Goal: Task Accomplishment & Management: Use online tool/utility

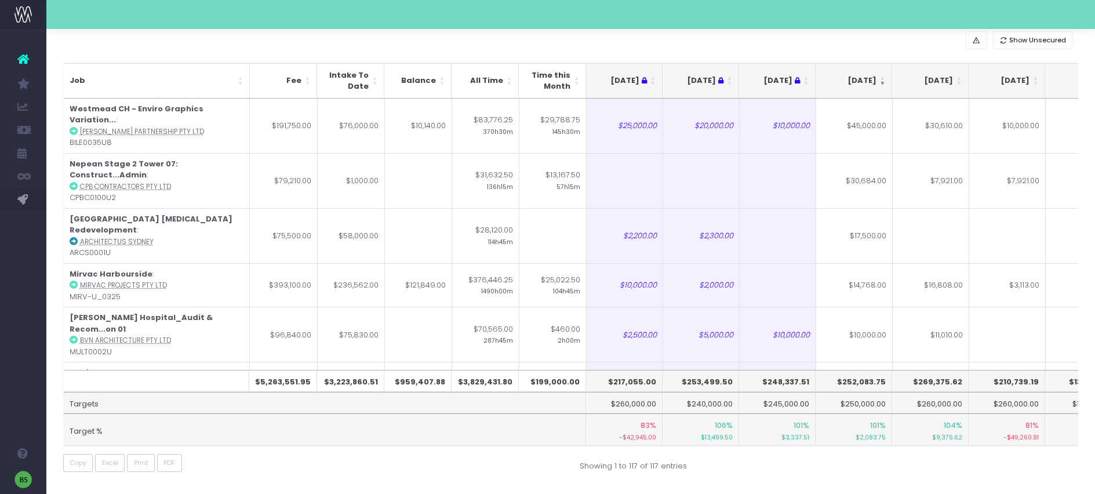
scroll to position [1244, 0]
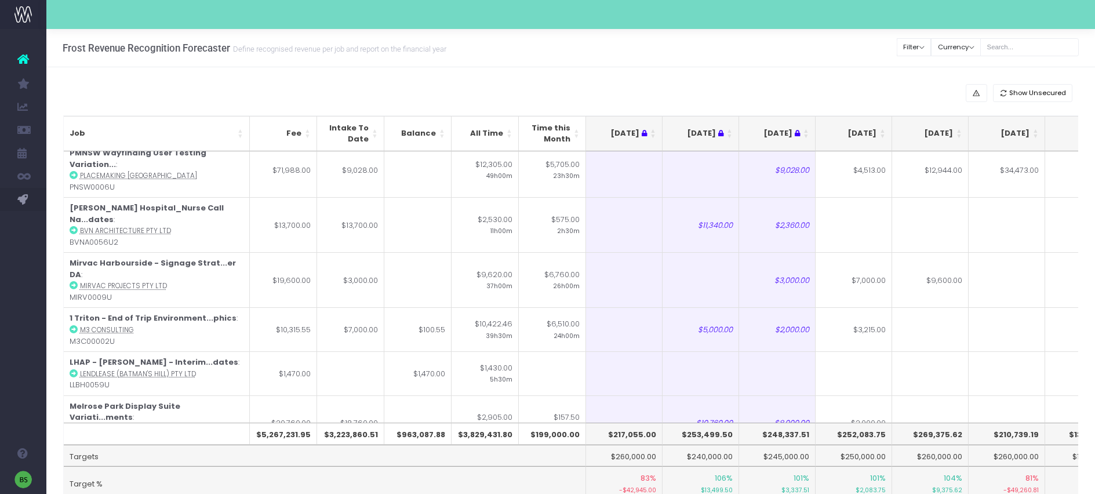
scroll to position [5025, 0]
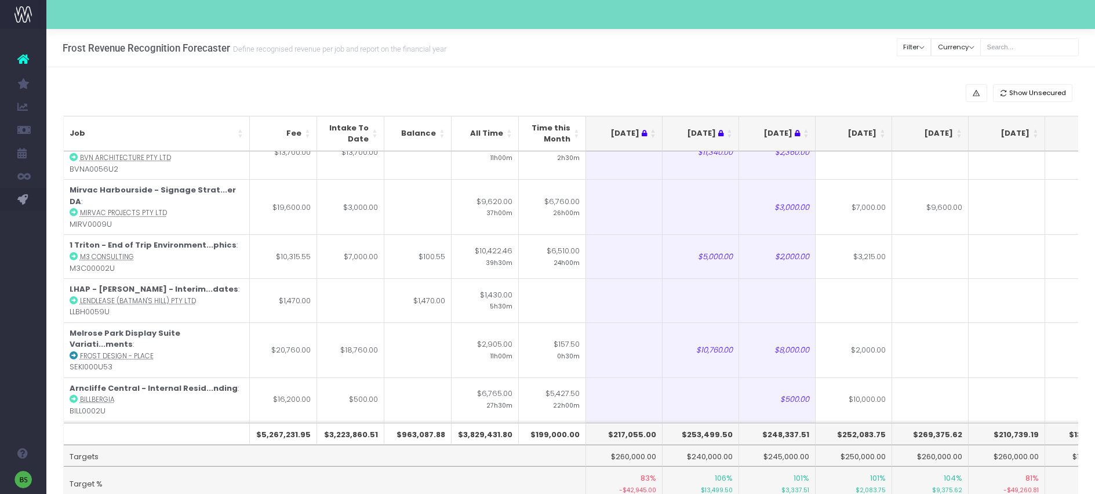
type input "1500"
type input "2180"
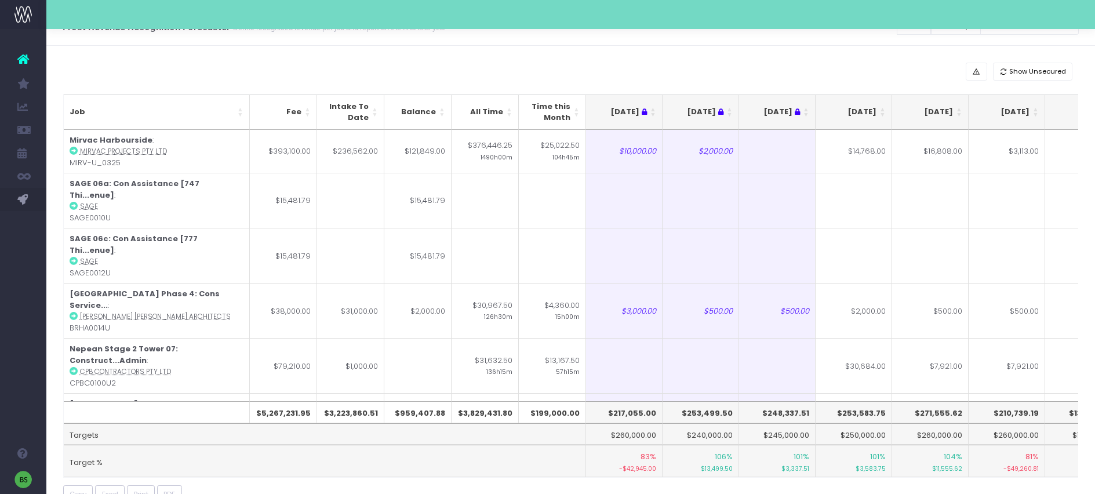
scroll to position [23, 0]
